Goal: Task Accomplishment & Management: Manage account settings

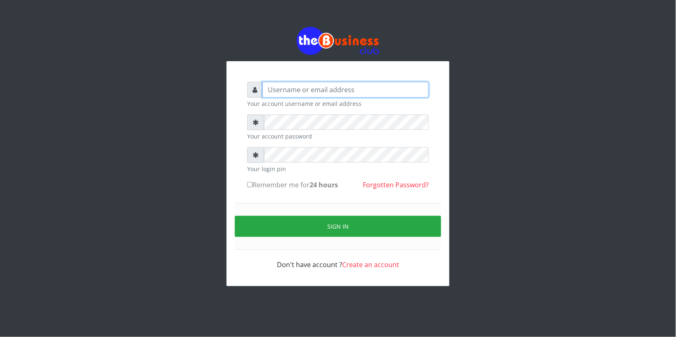
type input "Revgaly"
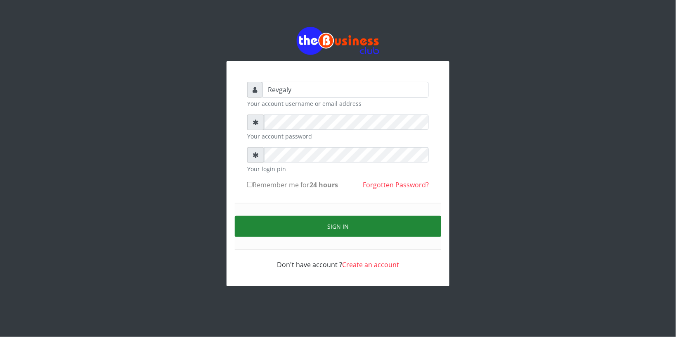
click at [267, 228] on button "Sign in" at bounding box center [338, 226] width 206 height 21
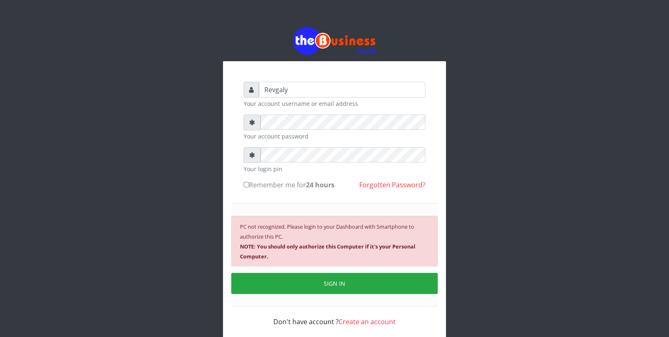
click at [244, 184] on input "Remember me for 24 hours" at bounding box center [246, 184] width 5 height 5
checkbox input "true"
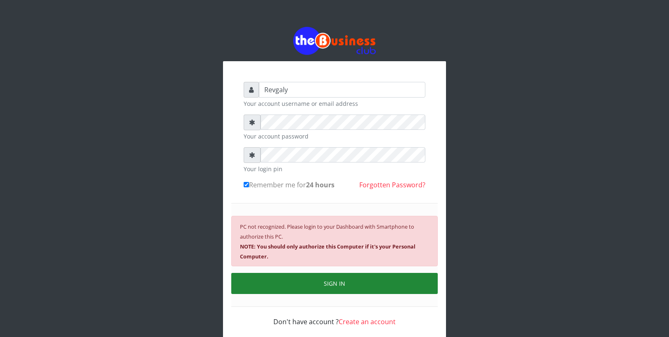
click at [271, 273] on button "SIGN IN" at bounding box center [334, 283] width 206 height 21
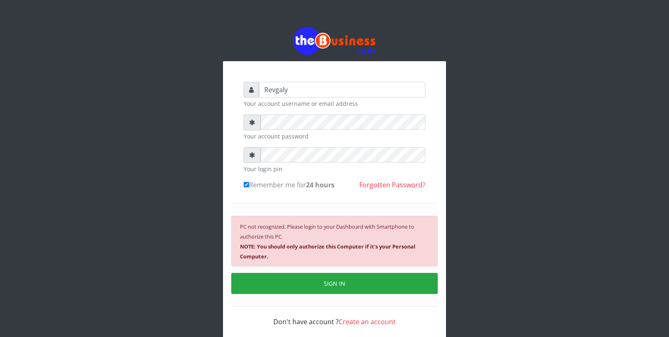
click at [320, 296] on div "PC not recognized. Please login to your Dashboard with Smartphone to authorize …" at bounding box center [334, 255] width 206 height 104
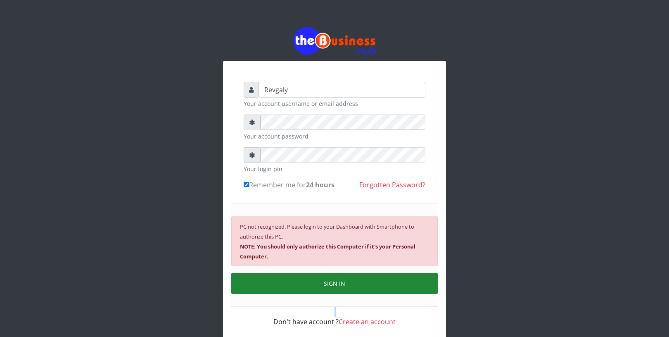
click at [325, 288] on button "SIGN IN" at bounding box center [334, 283] width 206 height 21
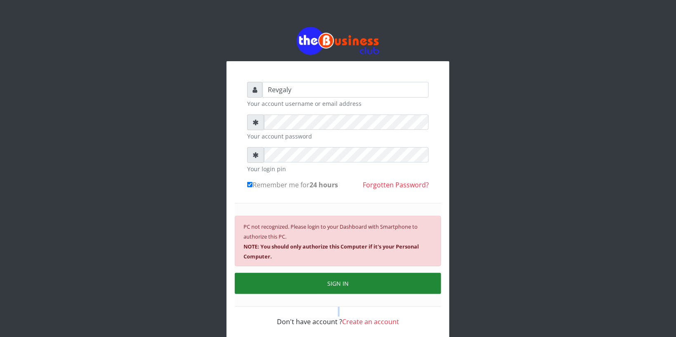
click at [325, 288] on div "Revgaly Your account username or email address Your account password Your login…" at bounding box center [338, 204] width 198 height 261
